Goal: Information Seeking & Learning: Learn about a topic

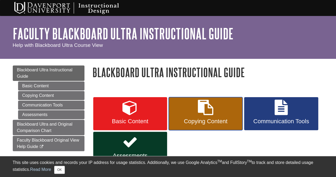
click at [218, 124] on span "Copying Content" at bounding box center [206, 121] width 66 height 7
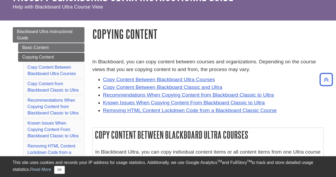
scroll to position [33, 0]
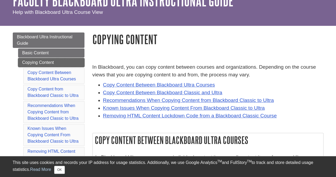
click at [40, 60] on link "Copying Content" at bounding box center [51, 62] width 66 height 9
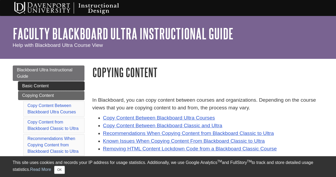
click at [43, 83] on link "Basic Content" at bounding box center [51, 85] width 66 height 9
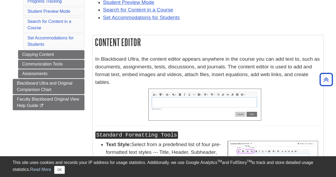
scroll to position [172, 0]
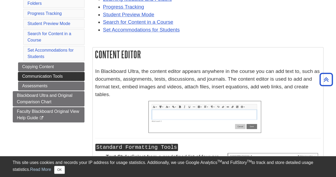
click at [43, 75] on link "Communication Tools" at bounding box center [51, 76] width 66 height 9
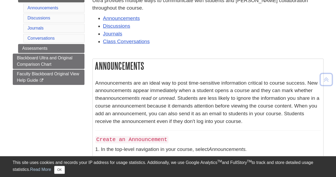
scroll to position [109, 0]
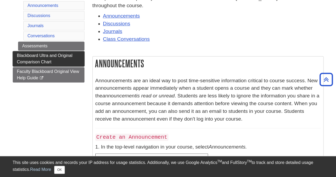
click at [44, 54] on span "Blackboard Ultra and Original Comparison Chart" at bounding box center [45, 58] width 56 height 11
